Goal: Information Seeking & Learning: Learn about a topic

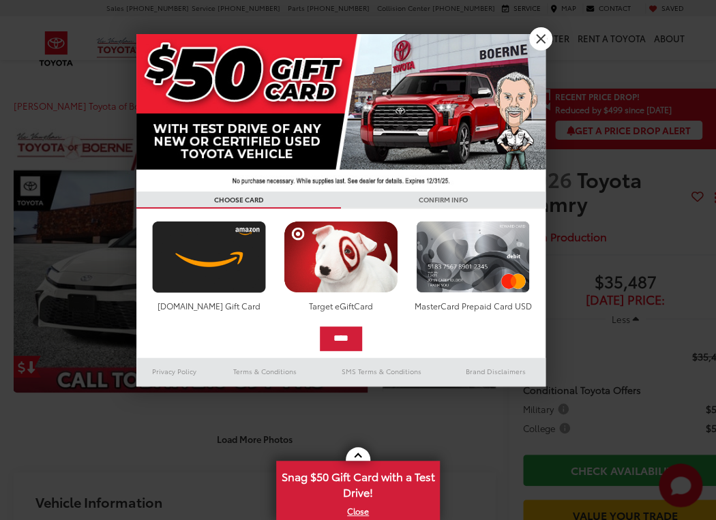
click at [195, 249] on div "**********" at bounding box center [358, 260] width 716 height 520
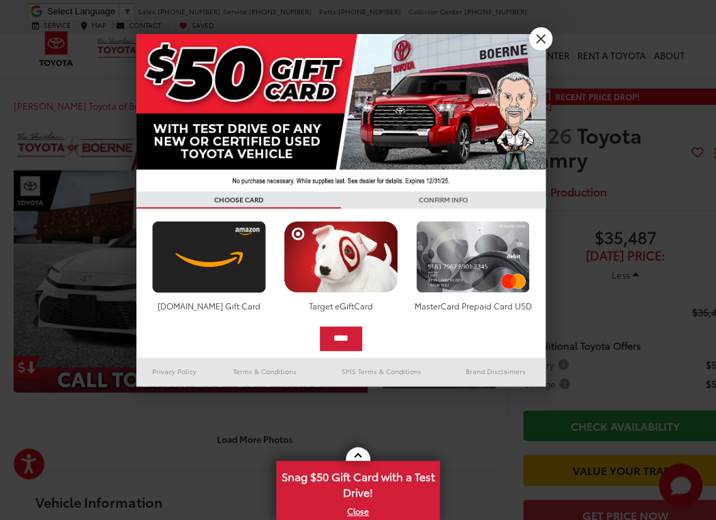
click at [544, 40] on link "X" at bounding box center [540, 38] width 23 height 23
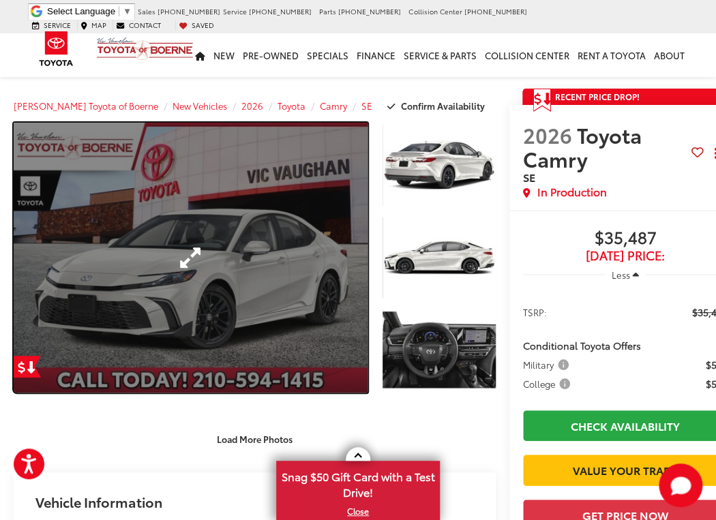
click at [194, 256] on link "Expand Photo 0" at bounding box center [191, 258] width 354 height 270
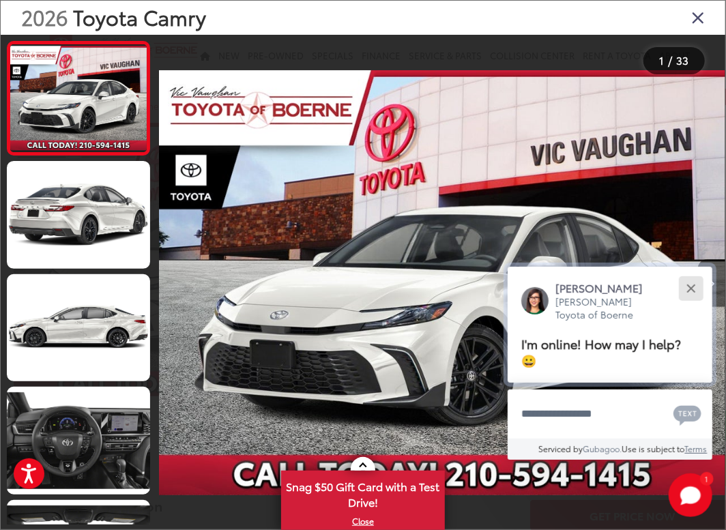
click at [691, 291] on button "Close" at bounding box center [690, 288] width 29 height 29
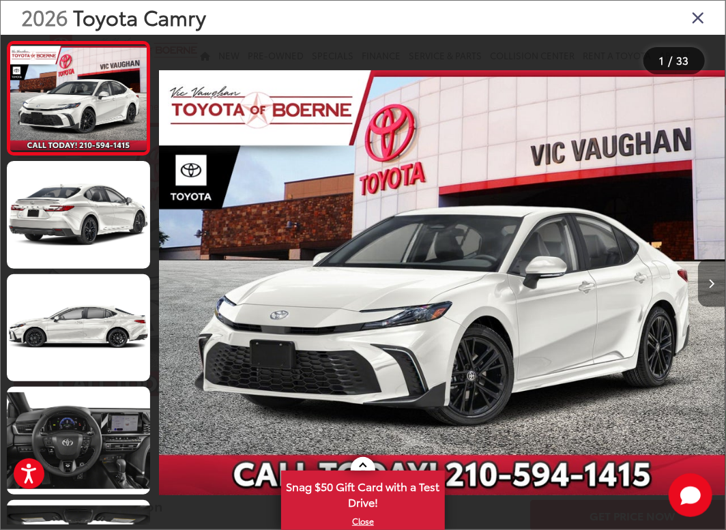
click at [713, 283] on icon "Next image" at bounding box center [712, 284] width 6 height 10
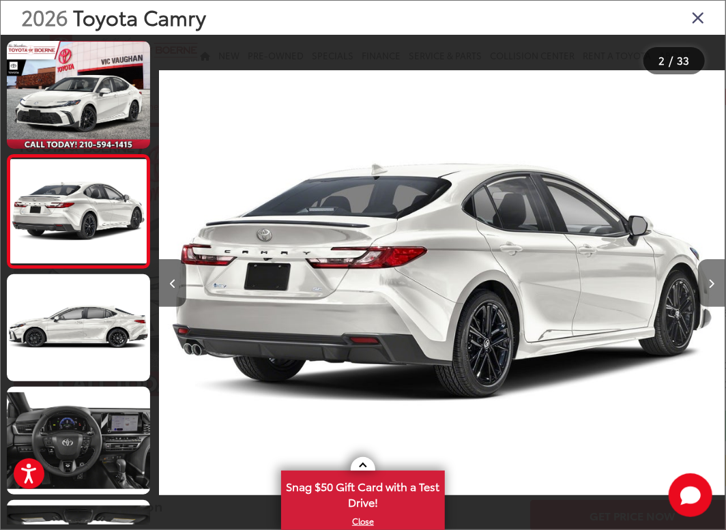
click at [709, 286] on icon "Next image" at bounding box center [712, 284] width 6 height 10
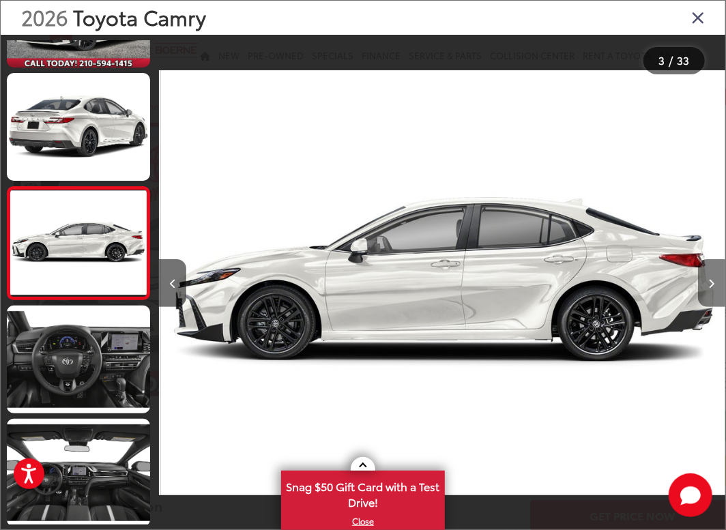
scroll to position [0, 1132]
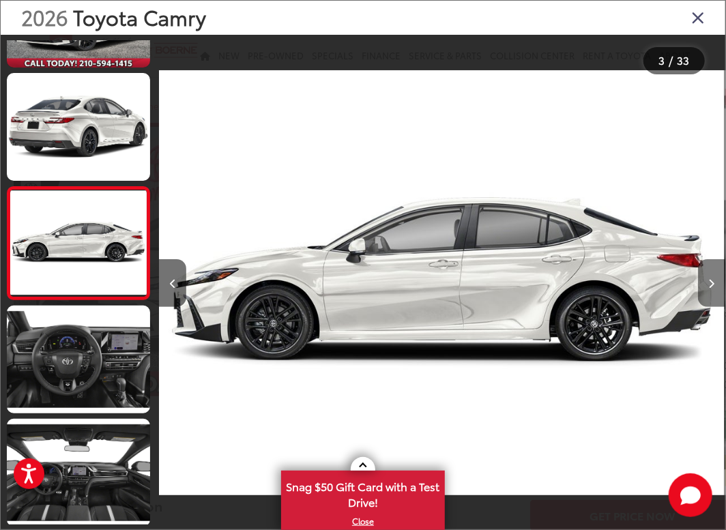
click at [707, 288] on button "Next image" at bounding box center [711, 283] width 27 height 48
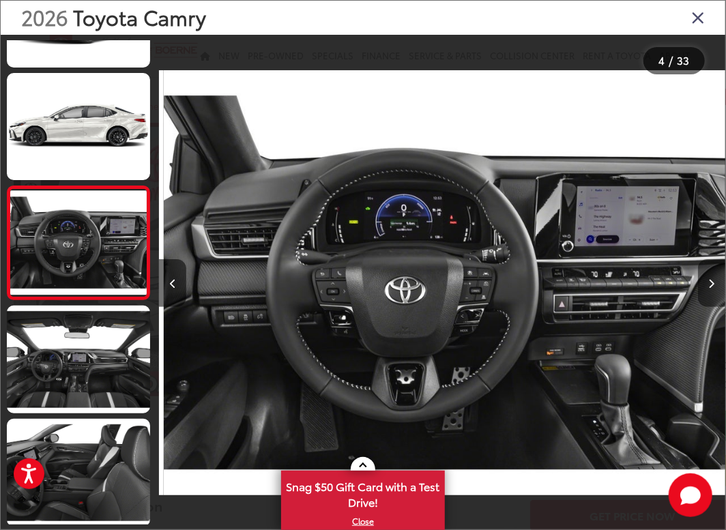
scroll to position [0, 1698]
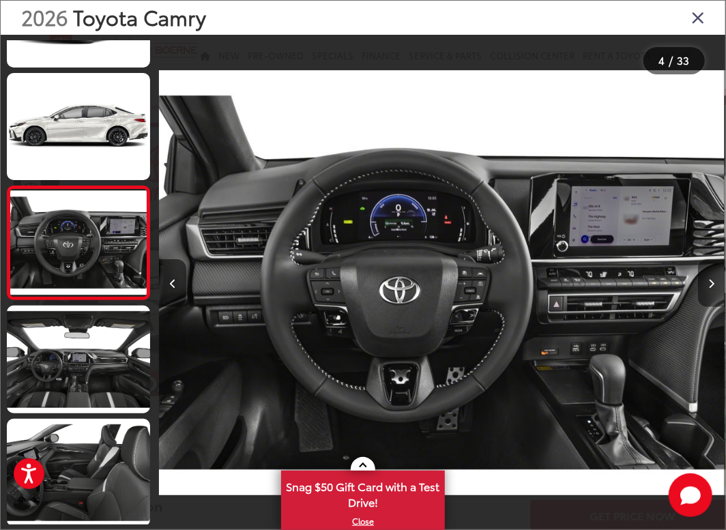
click at [714, 286] on icon "Next image" at bounding box center [712, 284] width 6 height 10
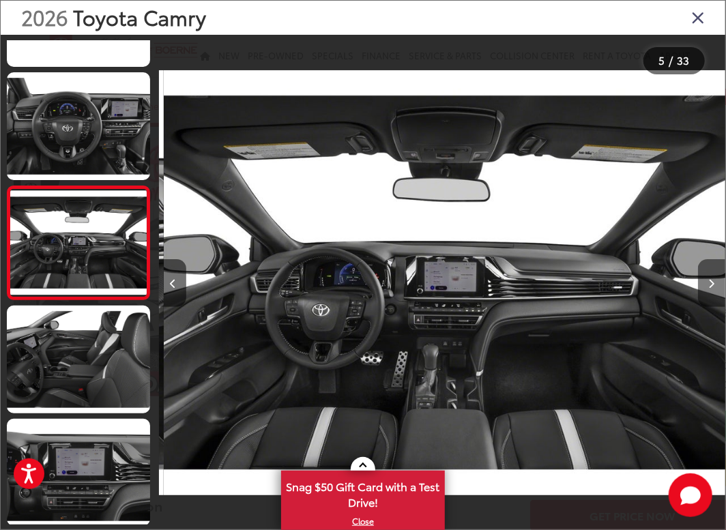
scroll to position [0, 2265]
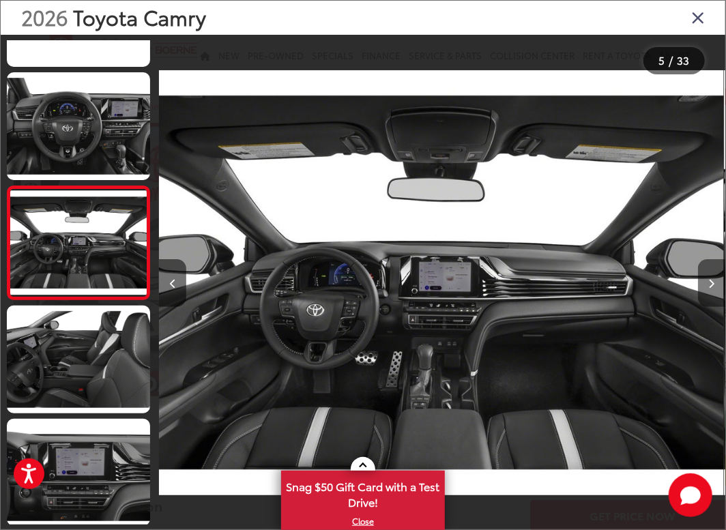
click at [711, 281] on icon "Next image" at bounding box center [712, 284] width 6 height 10
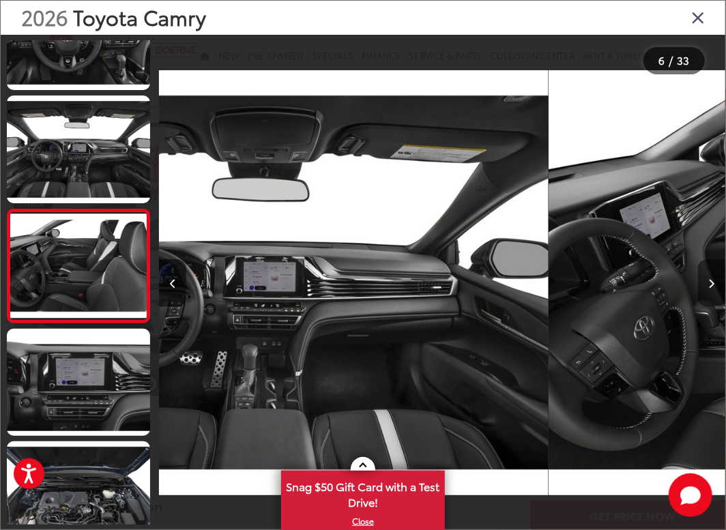
scroll to position [420, 0]
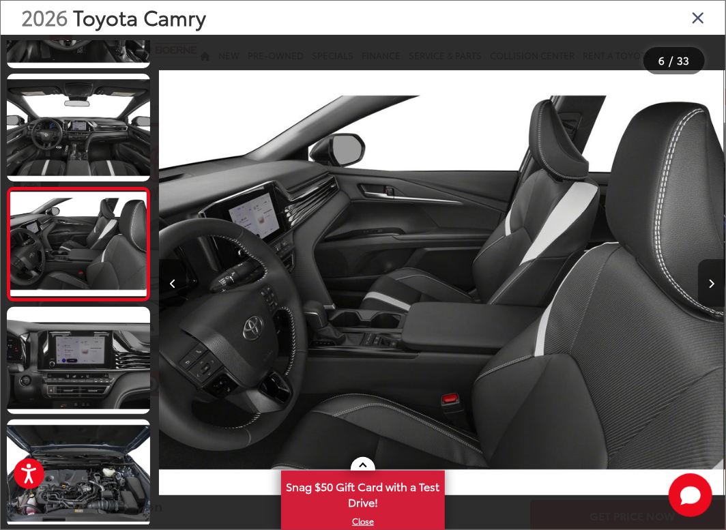
click at [711, 281] on icon "Next image" at bounding box center [712, 284] width 6 height 10
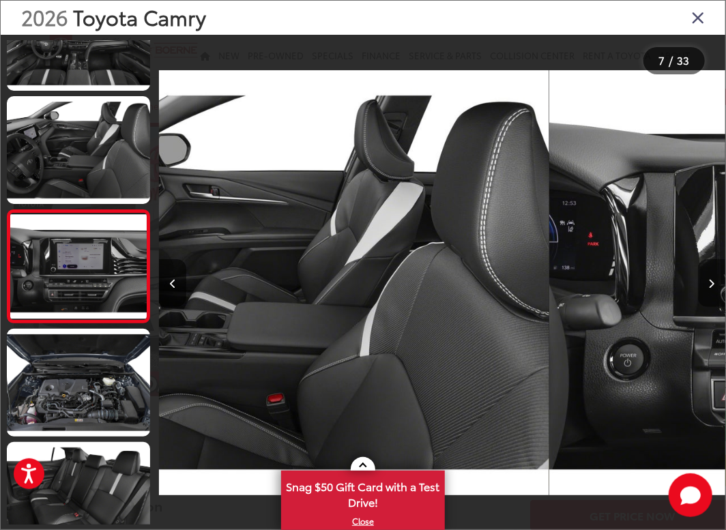
scroll to position [533, 0]
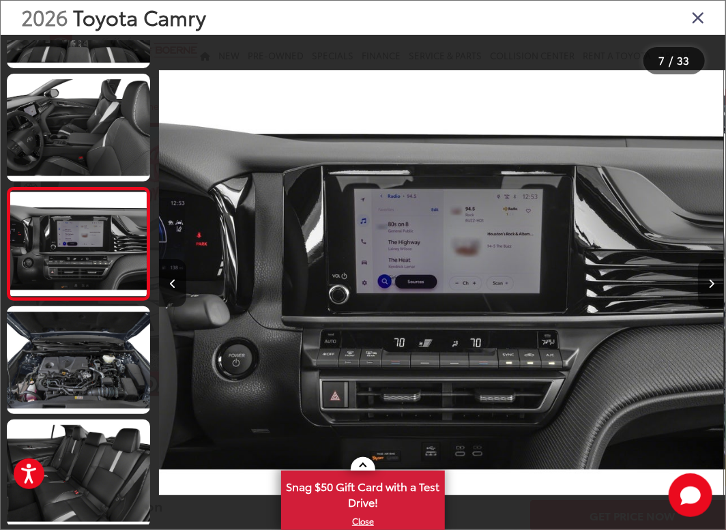
click at [711, 281] on icon "Next image" at bounding box center [712, 284] width 6 height 10
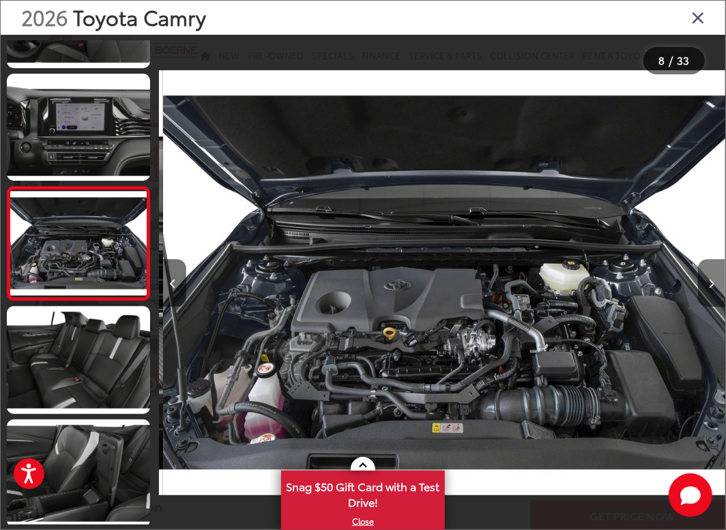
scroll to position [0, 3963]
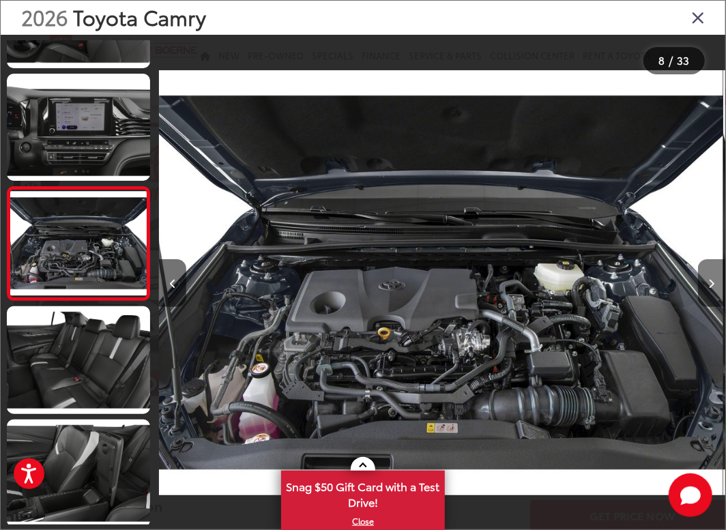
click at [711, 281] on icon "Next image" at bounding box center [712, 284] width 6 height 10
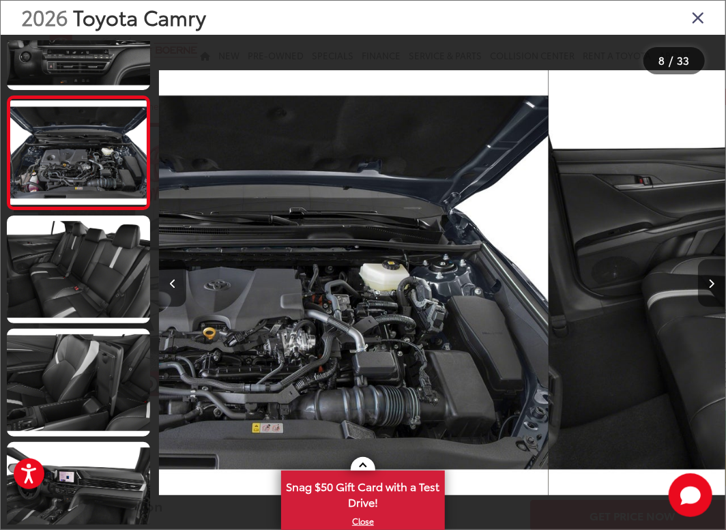
scroll to position [759, 0]
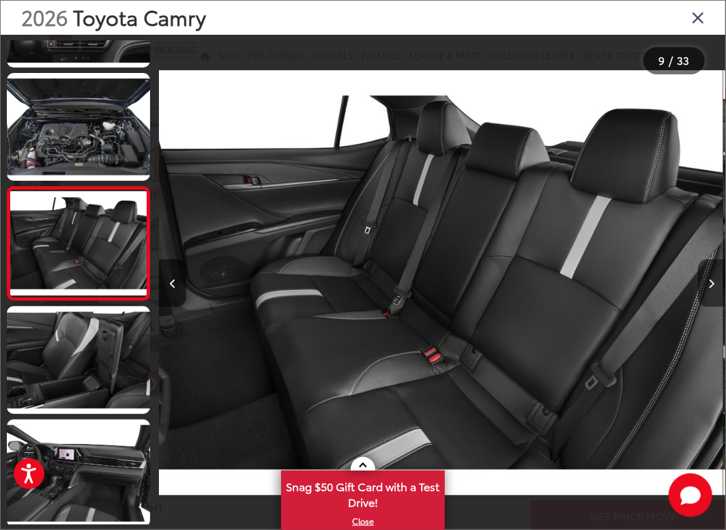
click at [711, 281] on icon "Next image" at bounding box center [712, 284] width 6 height 10
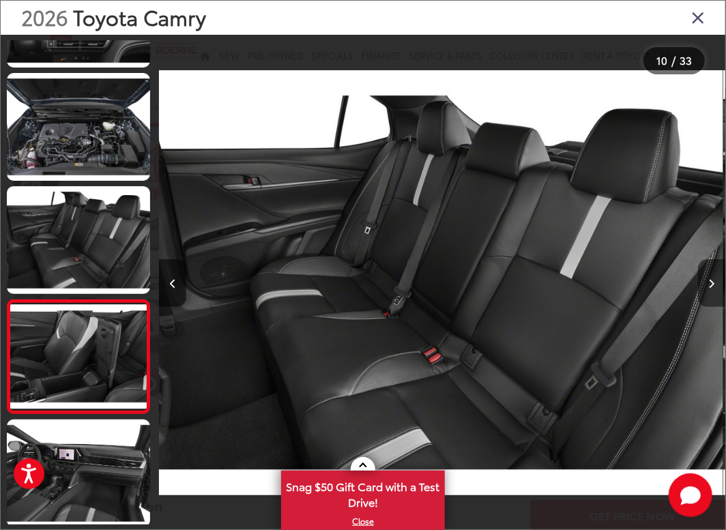
scroll to position [873, 0]
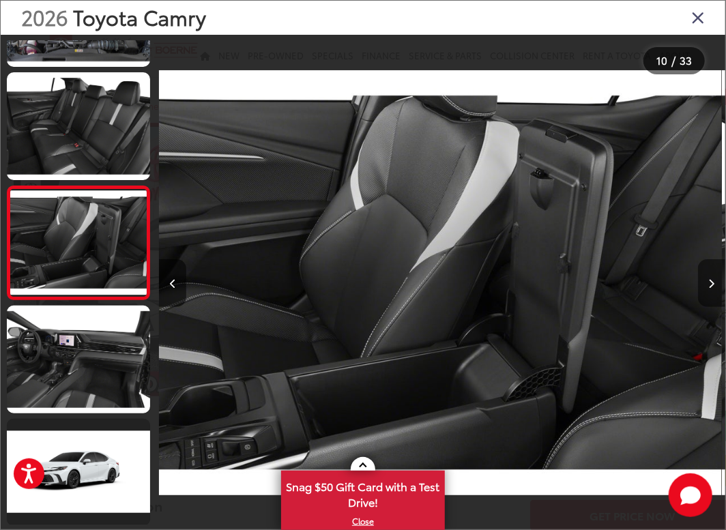
click at [711, 281] on icon "Next image" at bounding box center [712, 284] width 6 height 10
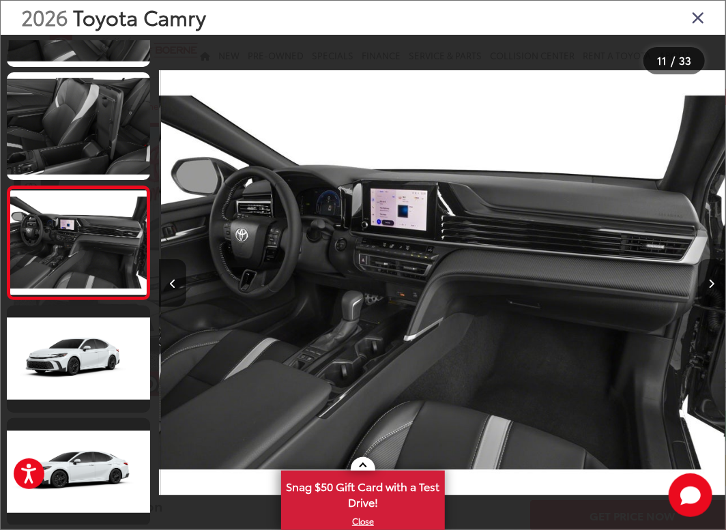
scroll to position [0, 5662]
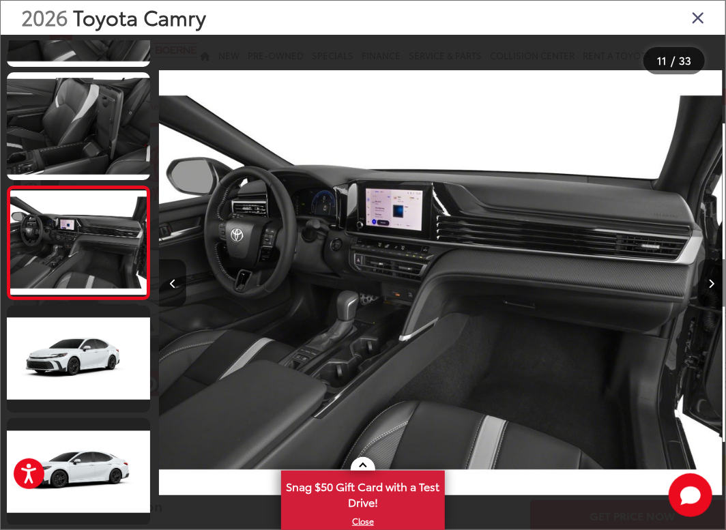
click at [711, 281] on icon "Next image" at bounding box center [712, 284] width 6 height 10
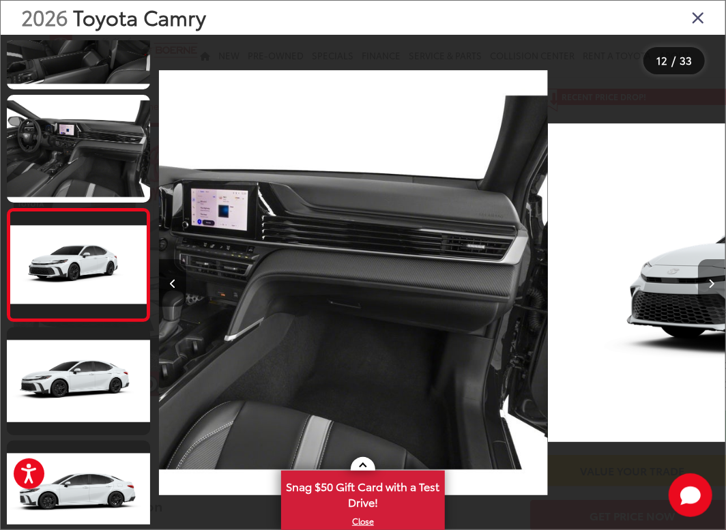
scroll to position [0, 0]
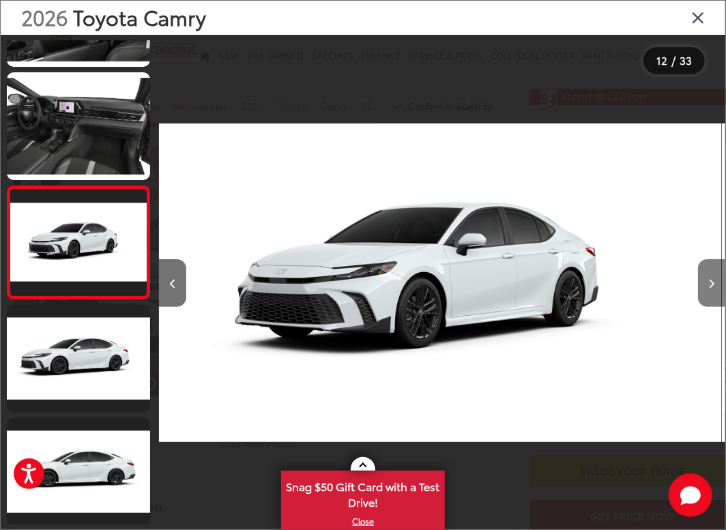
click at [711, 281] on icon "Next image" at bounding box center [712, 284] width 6 height 10
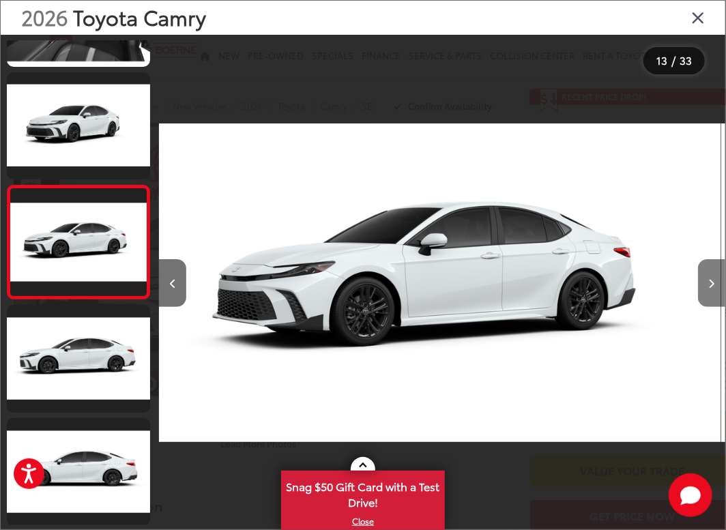
click at [711, 281] on icon "Next image" at bounding box center [712, 284] width 6 height 10
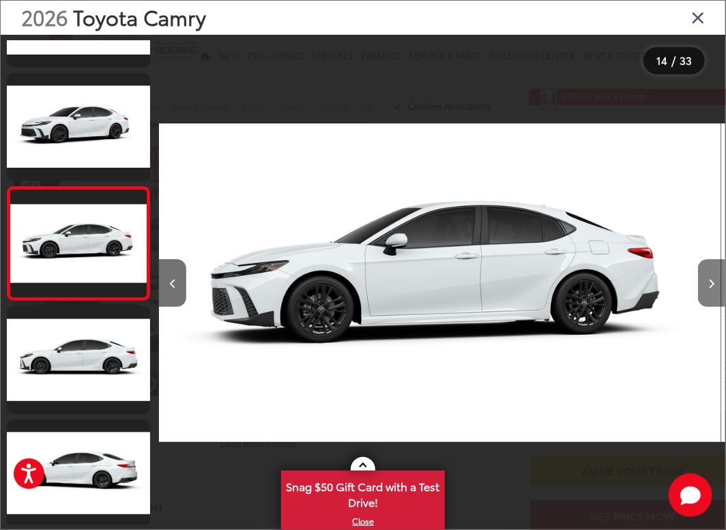
click at [711, 281] on icon "Next image" at bounding box center [712, 284] width 6 height 10
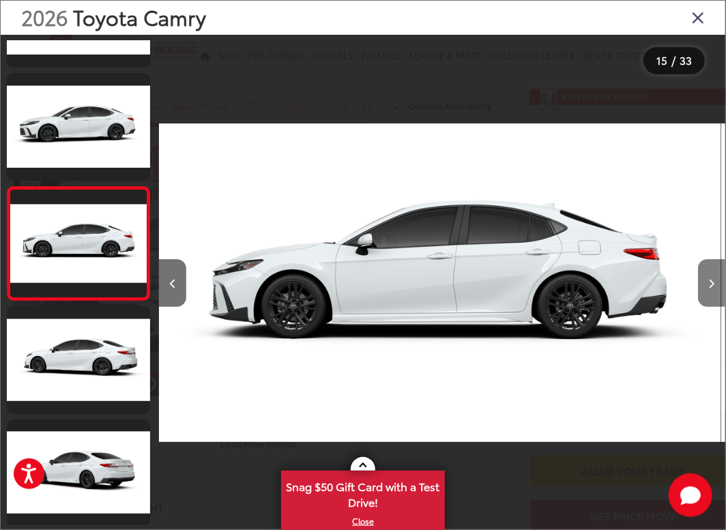
click at [711, 281] on icon "Next image" at bounding box center [712, 284] width 6 height 10
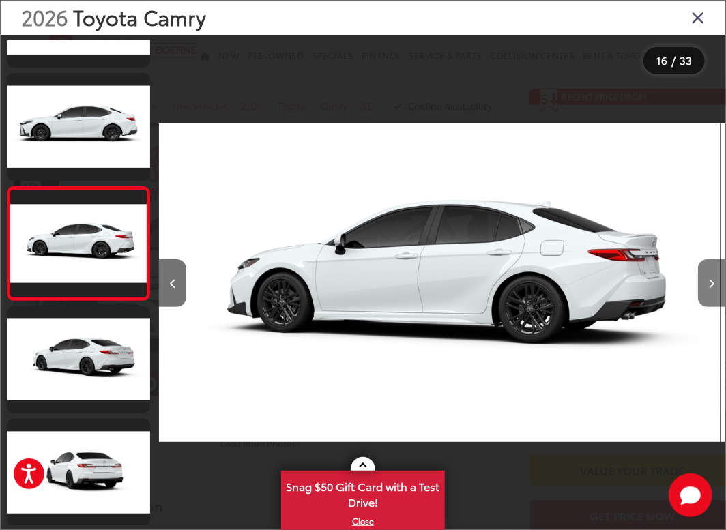
click at [711, 281] on icon "Next image" at bounding box center [712, 284] width 6 height 10
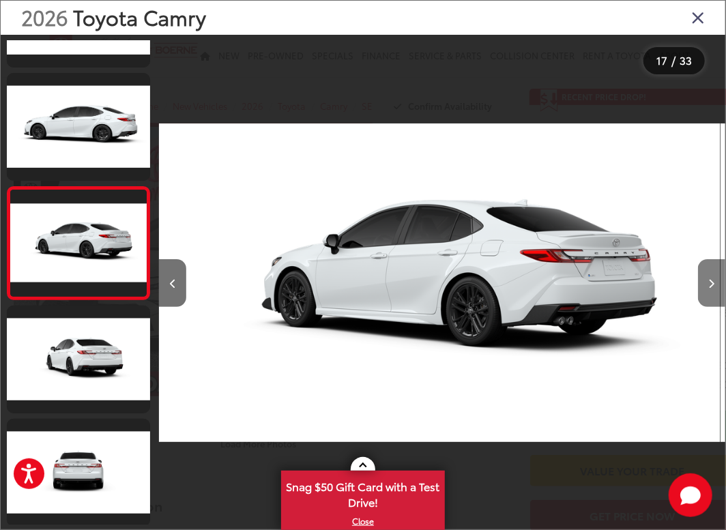
click at [711, 281] on icon "Next image" at bounding box center [712, 284] width 6 height 10
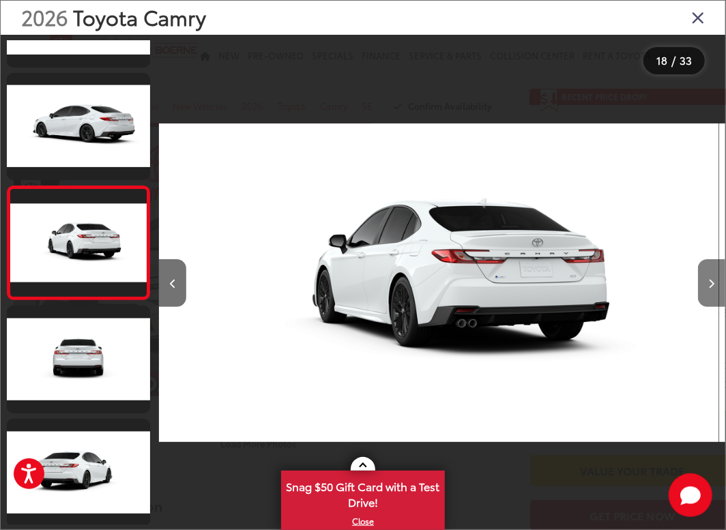
click at [711, 281] on icon "Next image" at bounding box center [712, 284] width 6 height 10
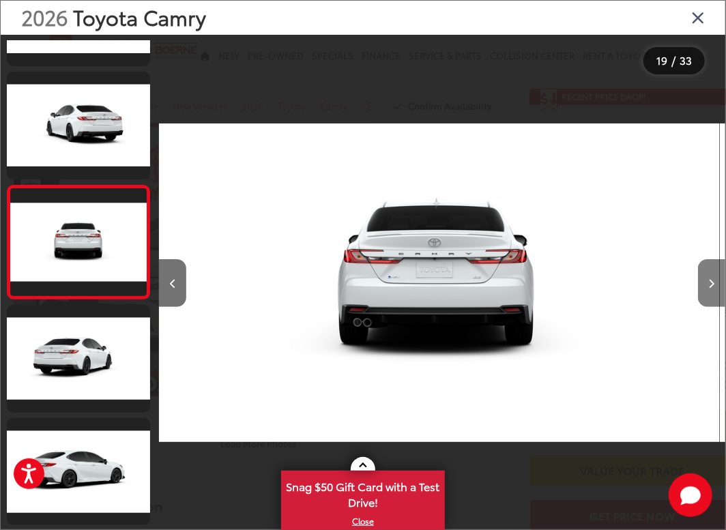
click at [711, 281] on icon "Next image" at bounding box center [712, 284] width 6 height 10
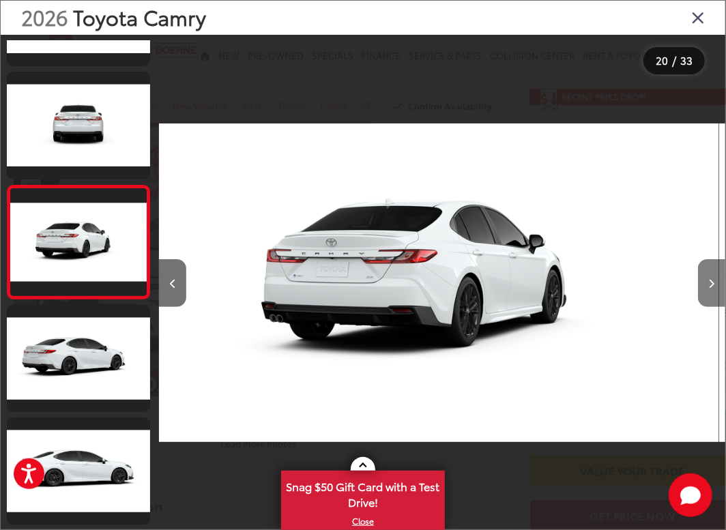
click at [711, 281] on icon "Next image" at bounding box center [712, 284] width 6 height 10
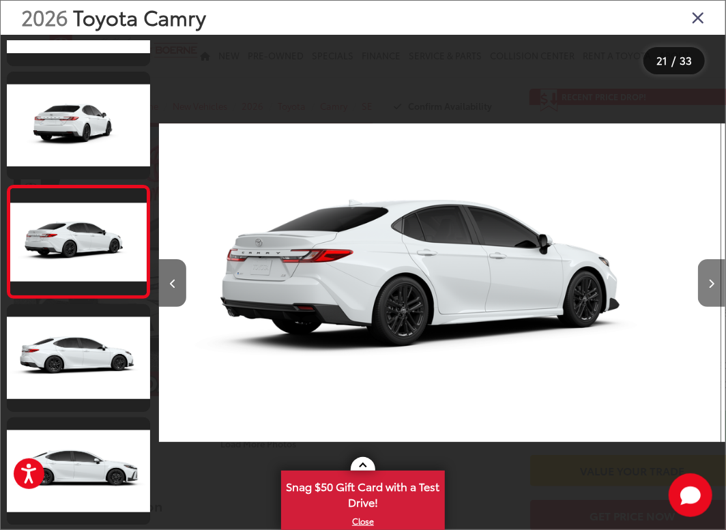
click at [711, 281] on icon "Next image" at bounding box center [712, 284] width 6 height 10
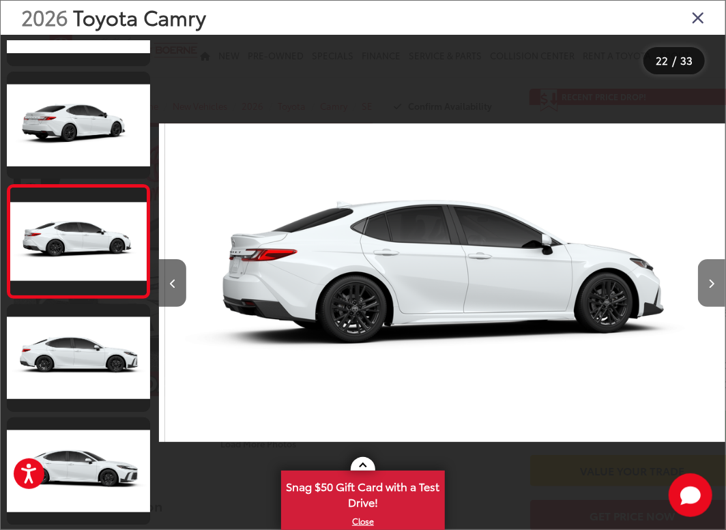
click at [711, 281] on icon "Next image" at bounding box center [712, 284] width 6 height 10
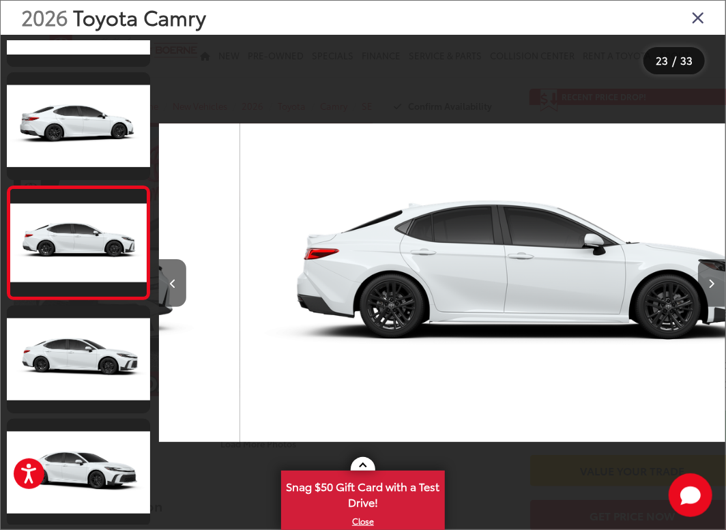
click at [711, 281] on icon "Next image" at bounding box center [712, 284] width 6 height 10
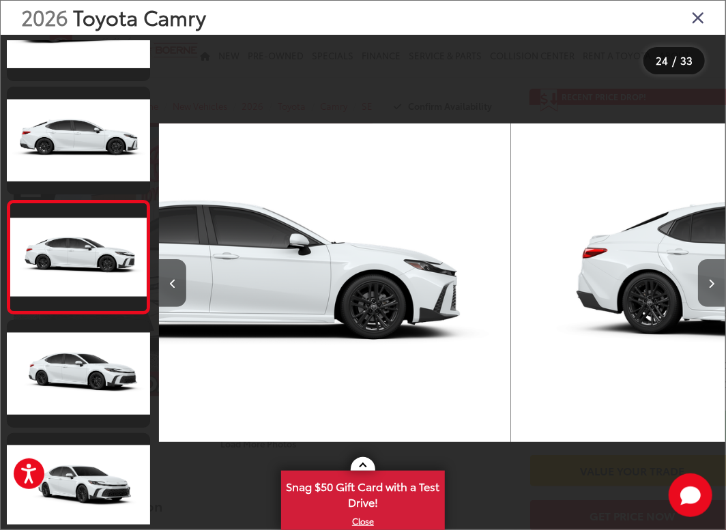
click at [711, 281] on icon "Next image" at bounding box center [712, 284] width 6 height 10
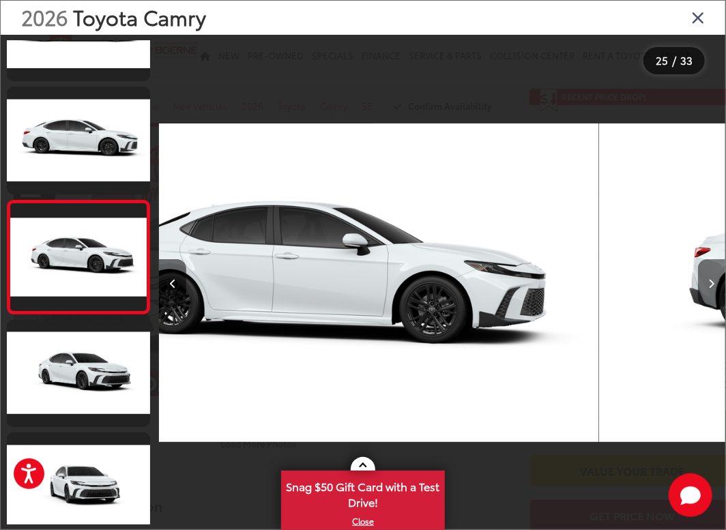
click at [711, 281] on icon "Next image" at bounding box center [712, 284] width 6 height 10
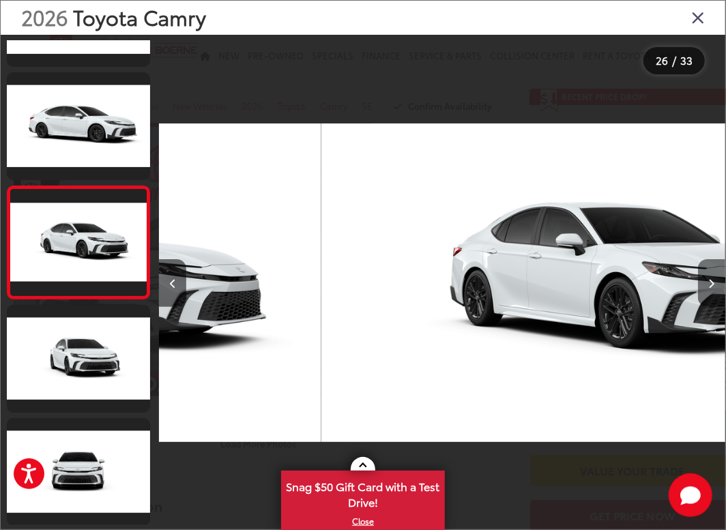
click at [711, 281] on icon "Next image" at bounding box center [712, 284] width 6 height 10
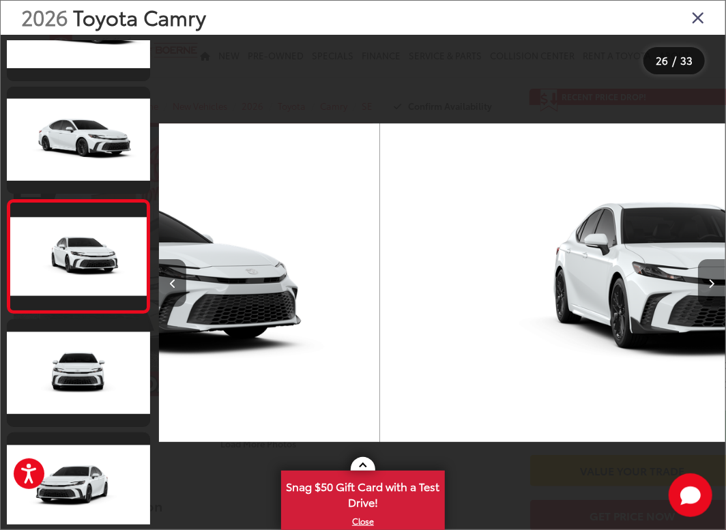
click at [711, 281] on icon "Next image" at bounding box center [712, 284] width 6 height 10
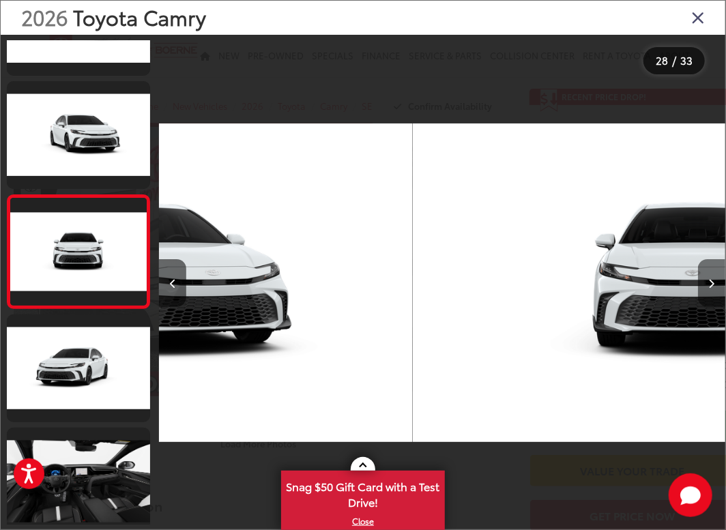
click at [711, 281] on icon "Next image" at bounding box center [712, 284] width 6 height 10
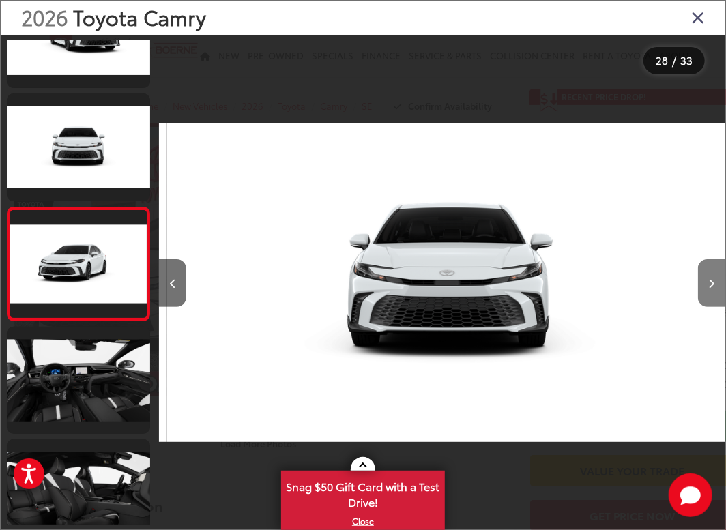
click at [711, 281] on icon "Next image" at bounding box center [712, 284] width 6 height 10
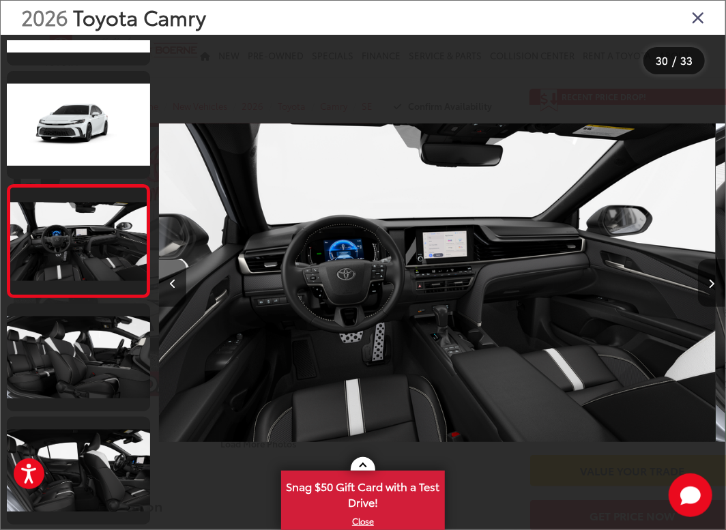
click at [711, 281] on icon "Next image" at bounding box center [712, 284] width 6 height 10
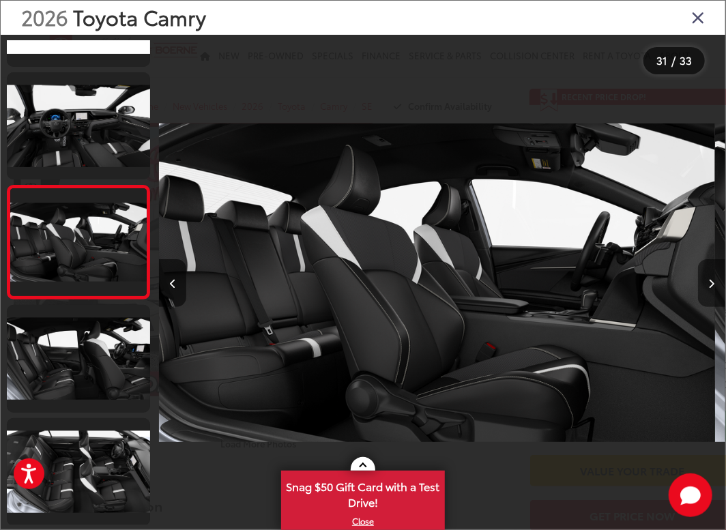
click at [711, 281] on icon "Next image" at bounding box center [712, 284] width 6 height 10
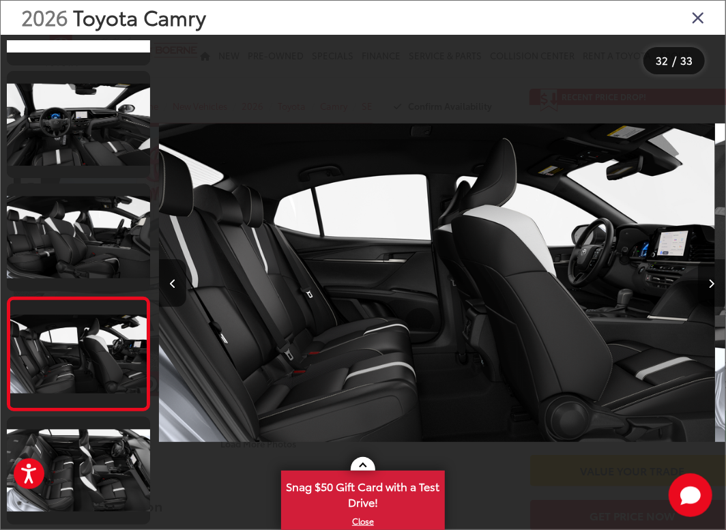
click at [711, 281] on icon "Next image" at bounding box center [712, 284] width 6 height 10
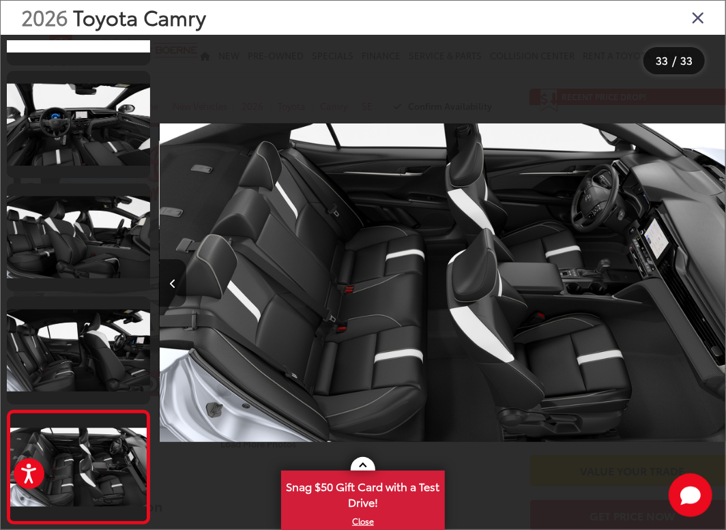
click at [711, 281] on div at bounding box center [654, 283] width 141 height 496
click at [696, 17] on icon "Close gallery" at bounding box center [698, 17] width 14 height 18
